Goal: Navigation & Orientation: Find specific page/section

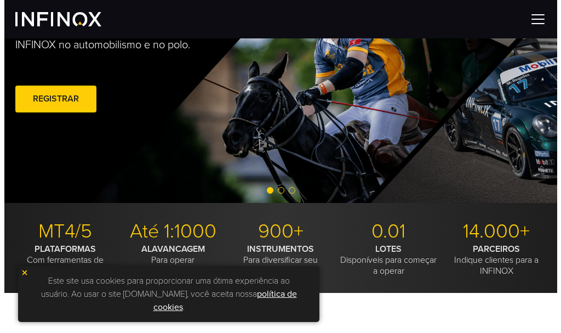
scroll to position [217, 0]
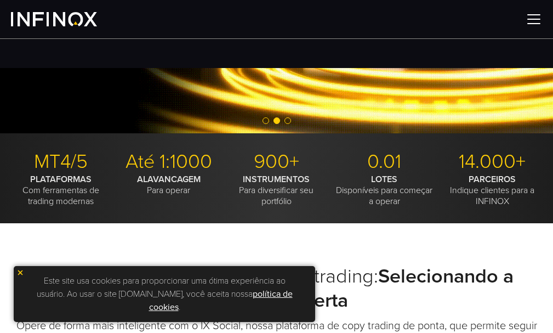
click at [166, 306] on link "política de cookies" at bounding box center [221, 300] width 144 height 24
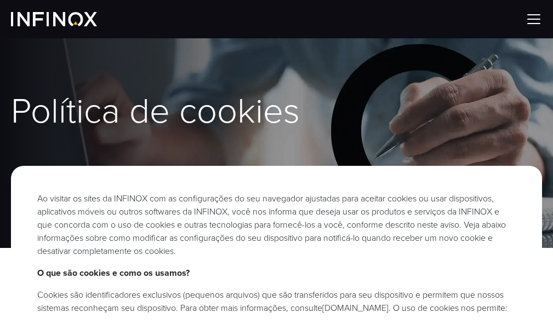
click at [426, 119] on h1 "Política de cookies" at bounding box center [276, 111] width 531 height 37
click at [537, 19] on img at bounding box center [534, 19] width 16 height 16
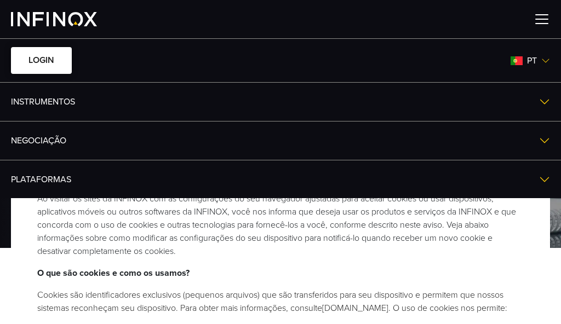
click at [54, 60] on link "Login" at bounding box center [41, 60] width 61 height 27
